Goal: Check status

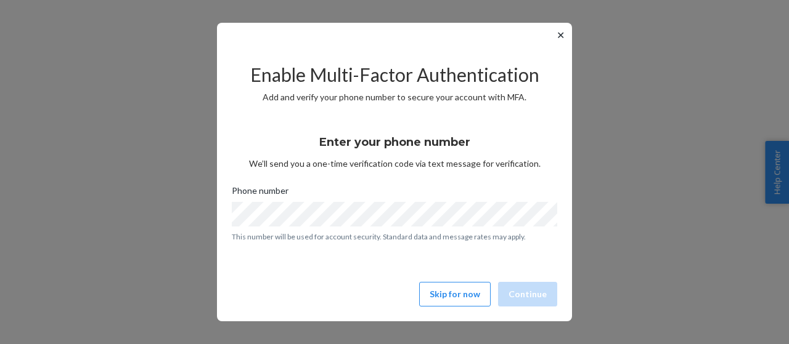
click at [561, 34] on button "✕" at bounding box center [560, 35] width 13 height 15
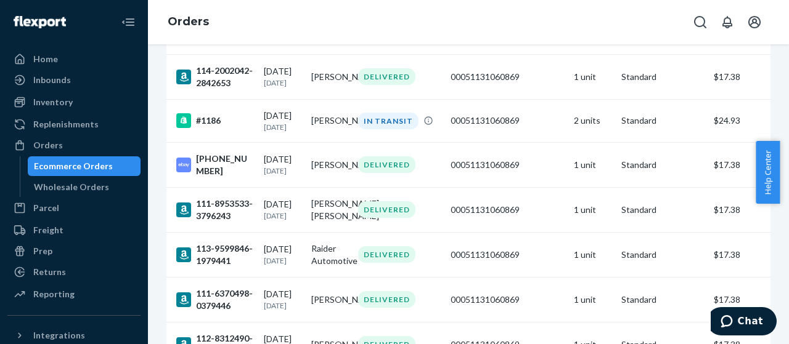
scroll to position [857, 0]
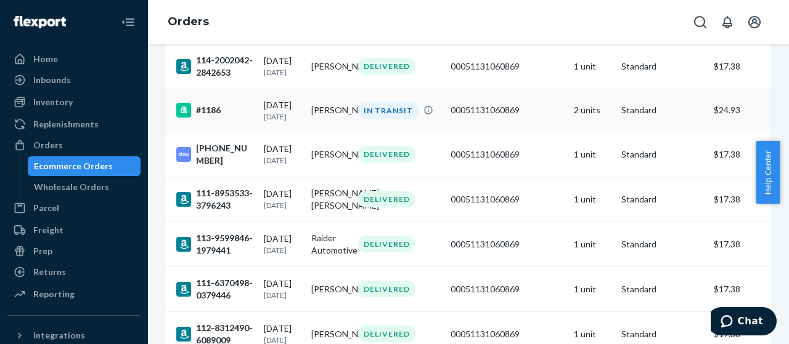
click at [328, 132] on td "[PERSON_NAME]" at bounding box center [329, 110] width 47 height 43
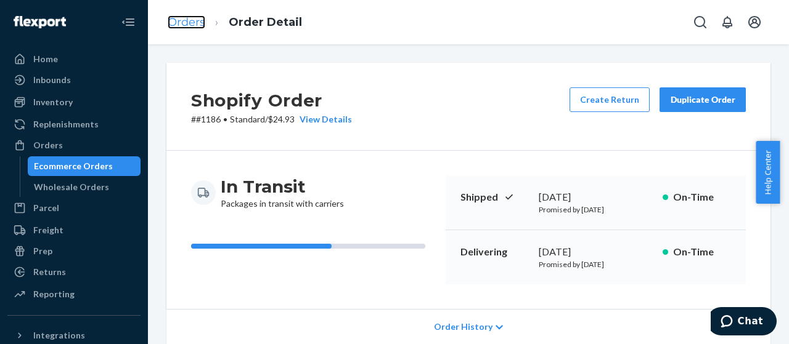
click at [185, 26] on link "Orders" at bounding box center [187, 22] width 38 height 14
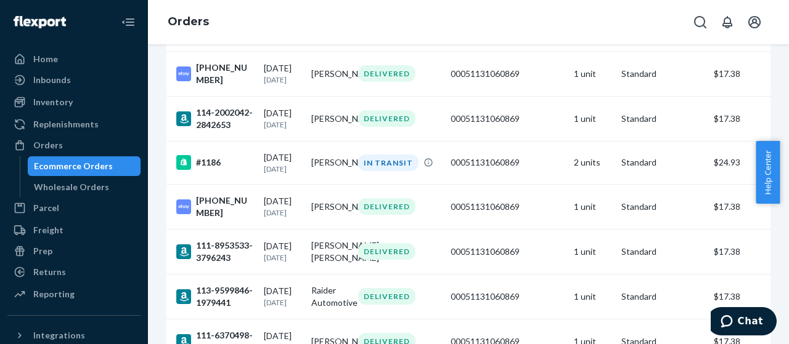
scroll to position [810, 0]
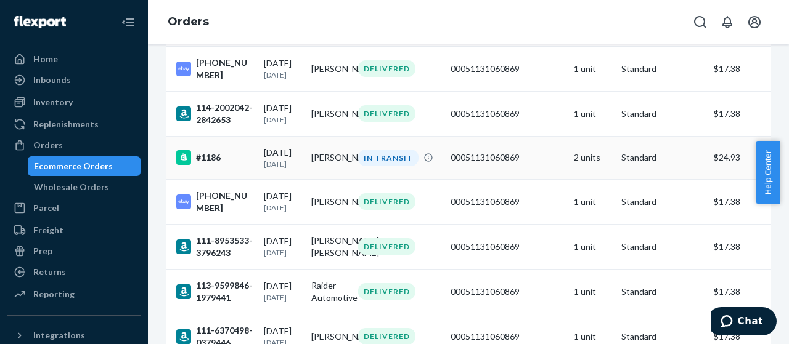
click at [307, 179] on td "[PERSON_NAME]" at bounding box center [329, 157] width 47 height 43
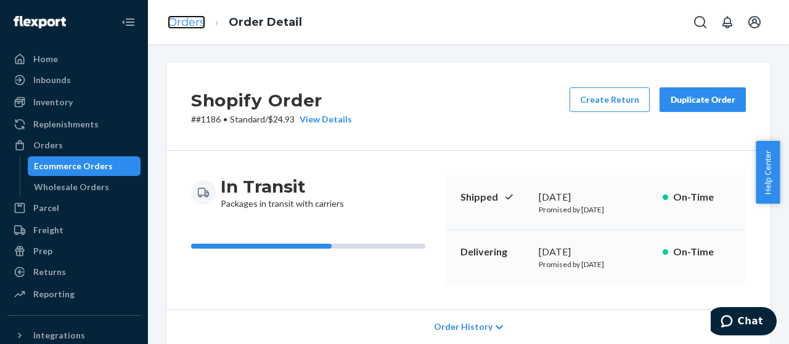
click at [176, 22] on link "Orders" at bounding box center [187, 22] width 38 height 14
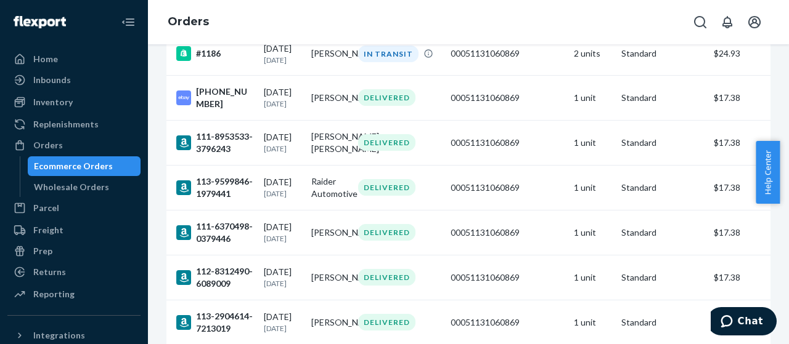
scroll to position [920, 0]
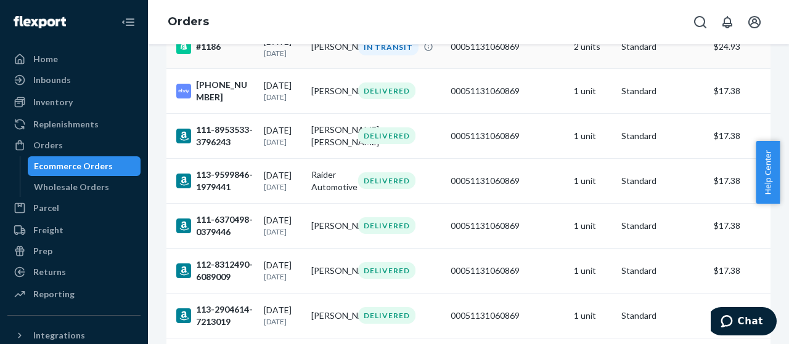
click at [313, 68] on td "[PERSON_NAME]" at bounding box center [329, 46] width 47 height 43
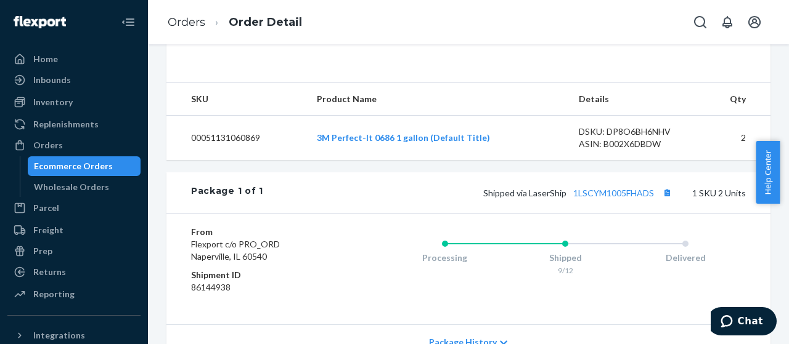
scroll to position [442, 0]
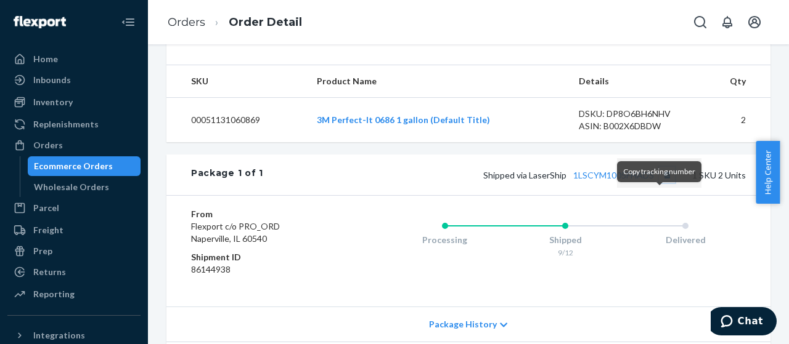
click at [660, 183] on button "Copy tracking number" at bounding box center [667, 175] width 16 height 16
